Goal: Find specific page/section: Find specific page/section

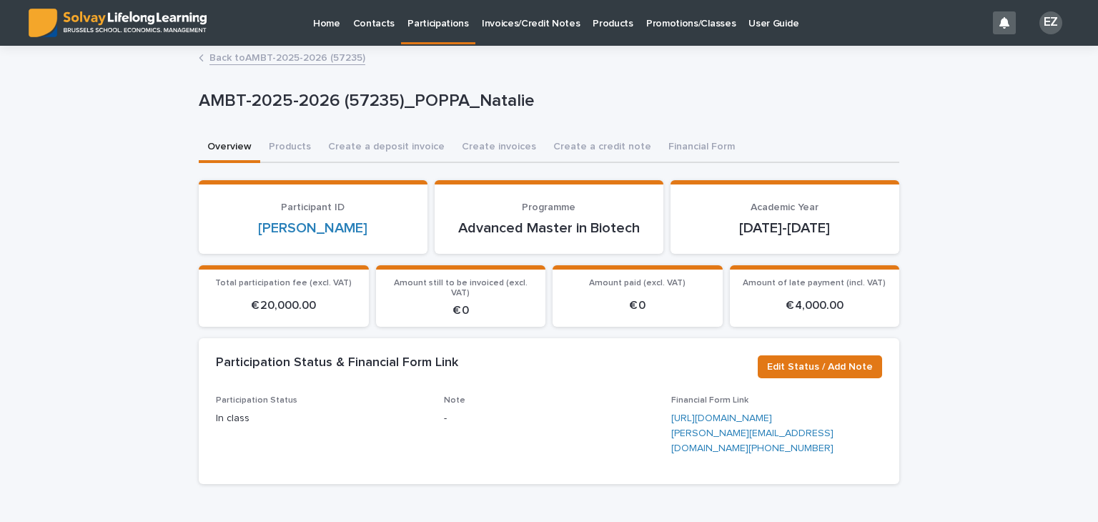
click at [293, 55] on link "Back to AMBT-2025-2026 (57235)" at bounding box center [288, 57] width 156 height 16
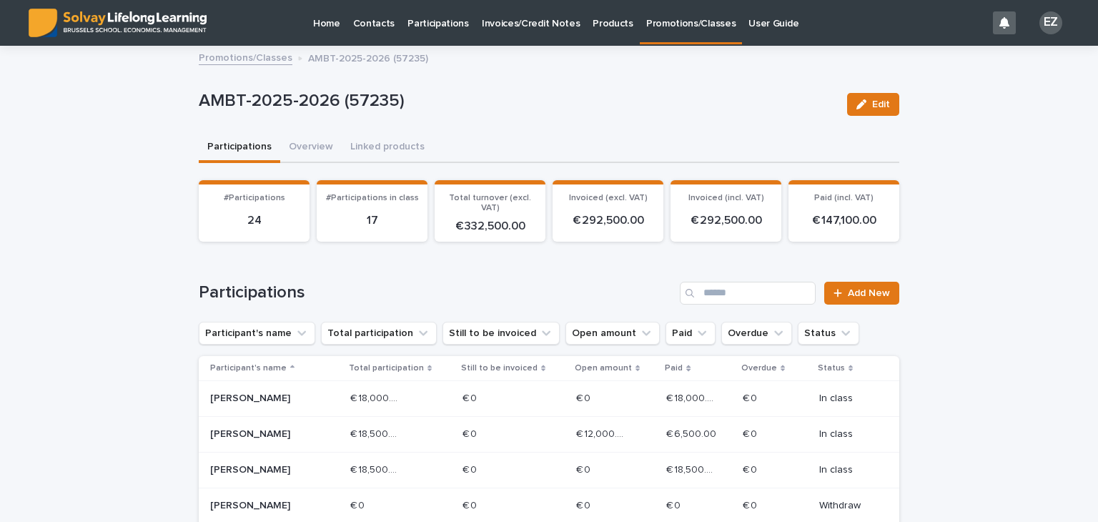
click at [260, 63] on link "Promotions/Classes" at bounding box center [246, 57] width 94 height 16
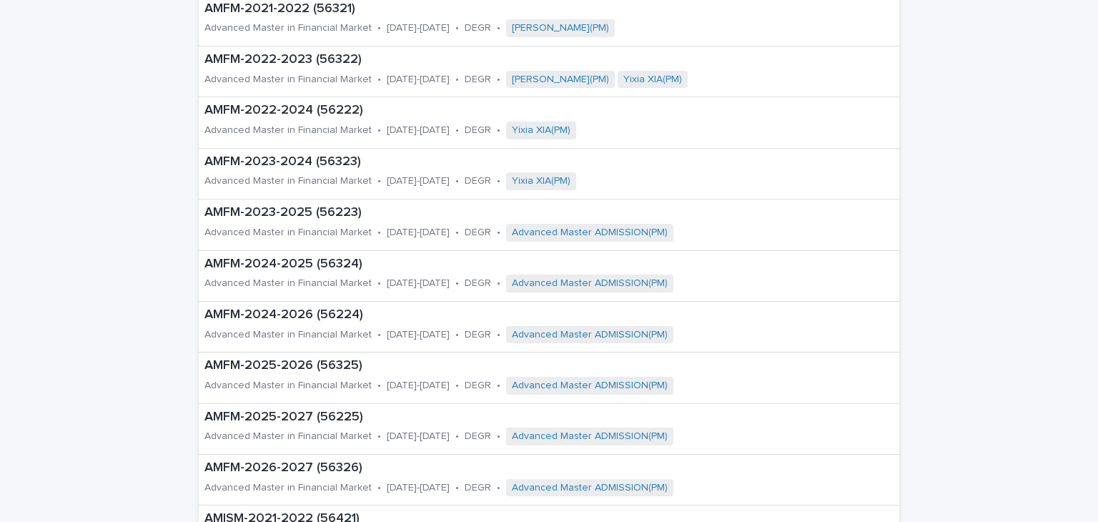
scroll to position [715, 0]
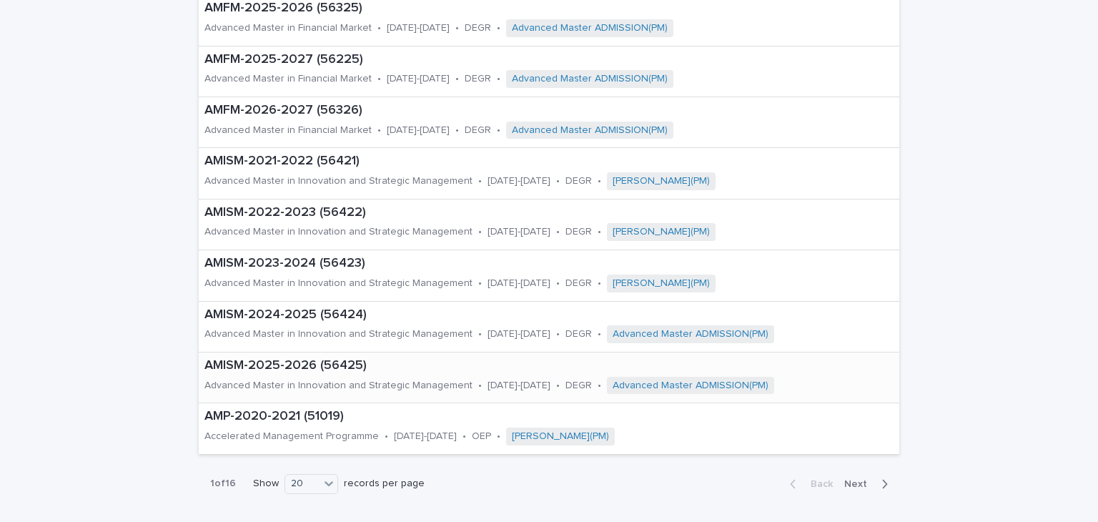
click at [322, 362] on p "AMISM-2025-2026 (56425)" at bounding box center [549, 366] width 689 height 16
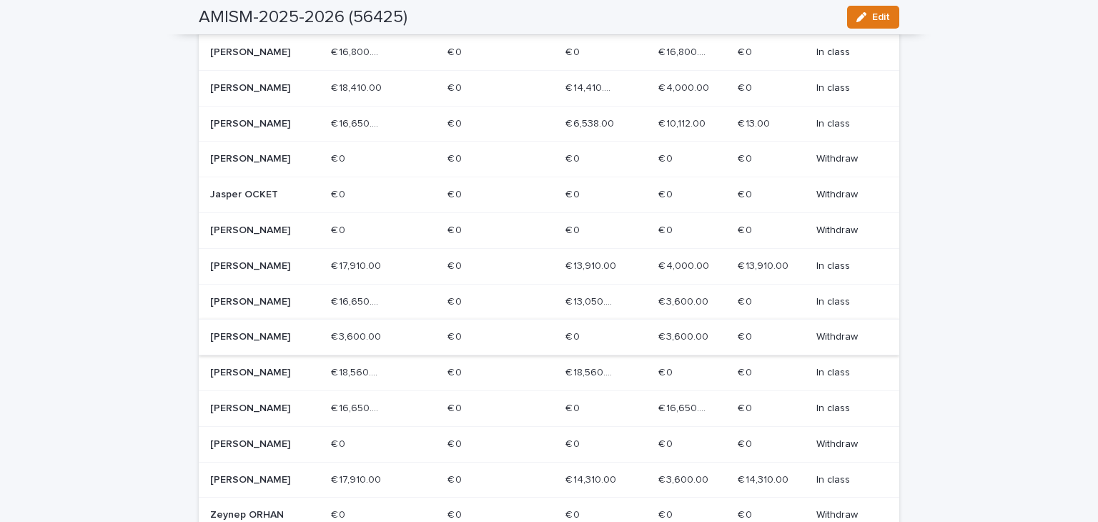
scroll to position [358, 0]
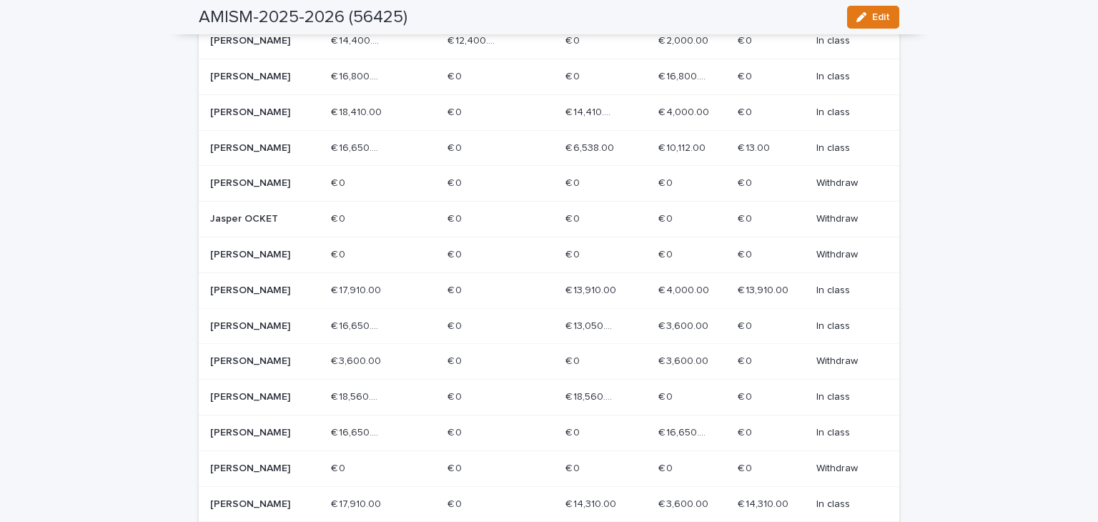
click at [255, 142] on p "[PERSON_NAME]" at bounding box center [261, 148] width 102 height 12
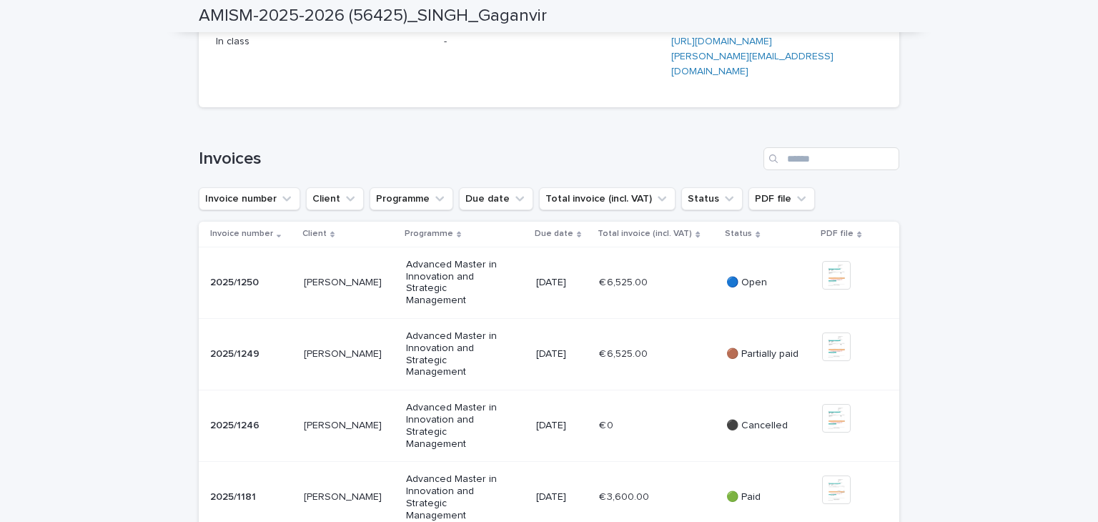
scroll to position [501, 0]
